Goal: Task Accomplishment & Management: Use online tool/utility

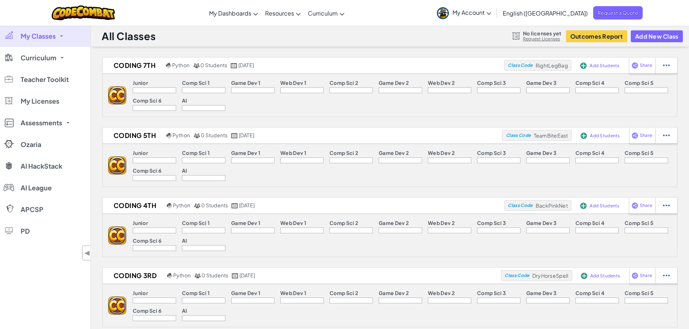
click at [491, 16] on span "My Account" at bounding box center [471, 13] width 39 height 8
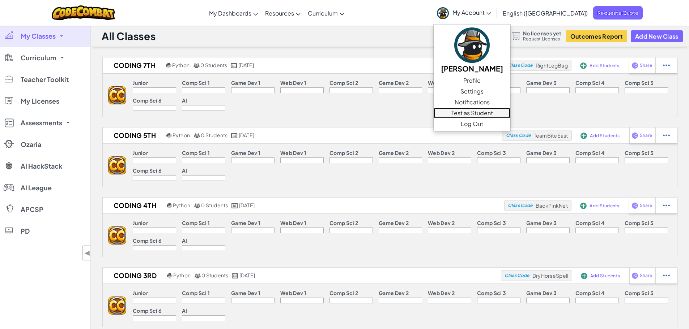
click at [503, 114] on link "Test as Student" at bounding box center [471, 113] width 77 height 11
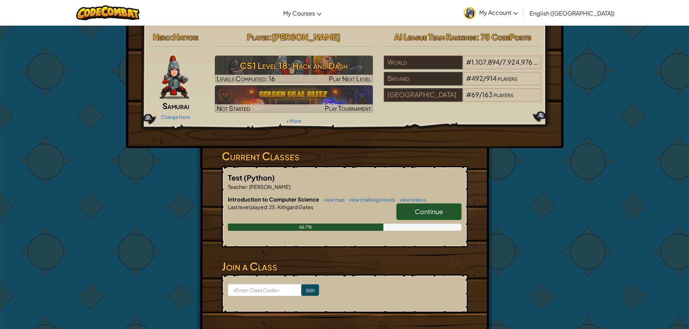
click at [423, 212] on span "Continue" at bounding box center [429, 212] width 28 height 8
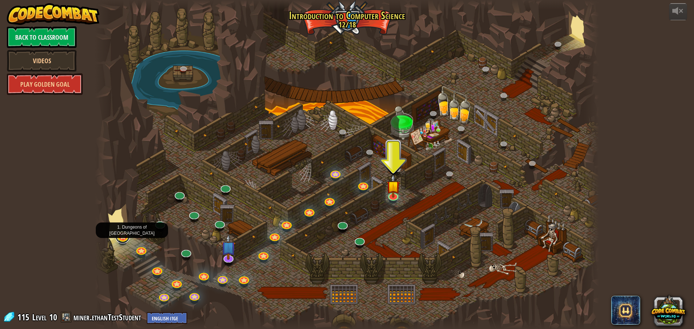
click at [123, 242] on link at bounding box center [122, 236] width 14 height 14
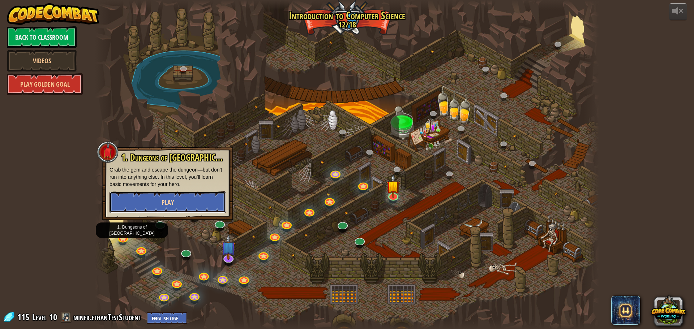
click at [144, 197] on button "Play" at bounding box center [168, 203] width 116 height 22
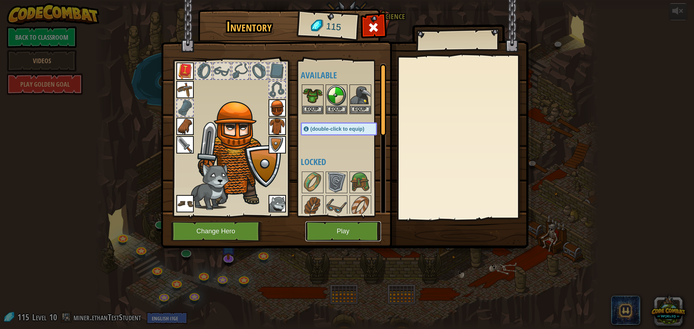
click at [319, 235] on button "Play" at bounding box center [343, 232] width 76 height 20
